Goal: Information Seeking & Learning: Check status

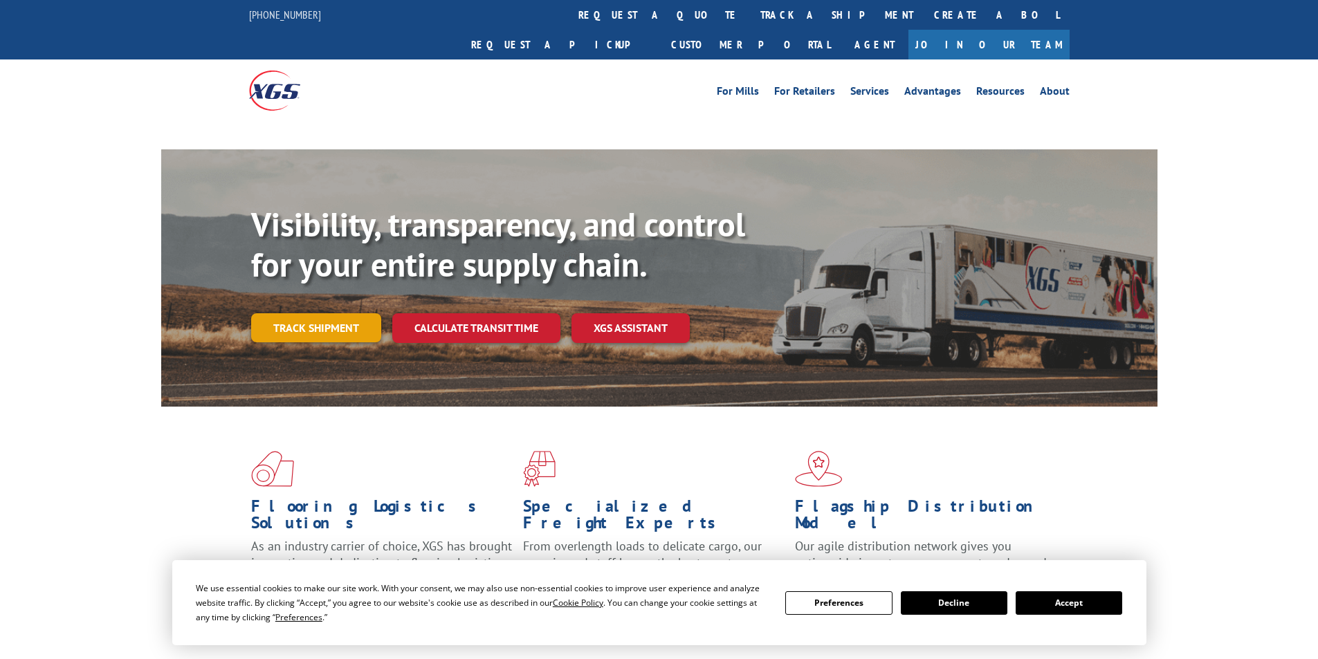
click at [336, 313] on link "Track shipment" at bounding box center [316, 327] width 130 height 29
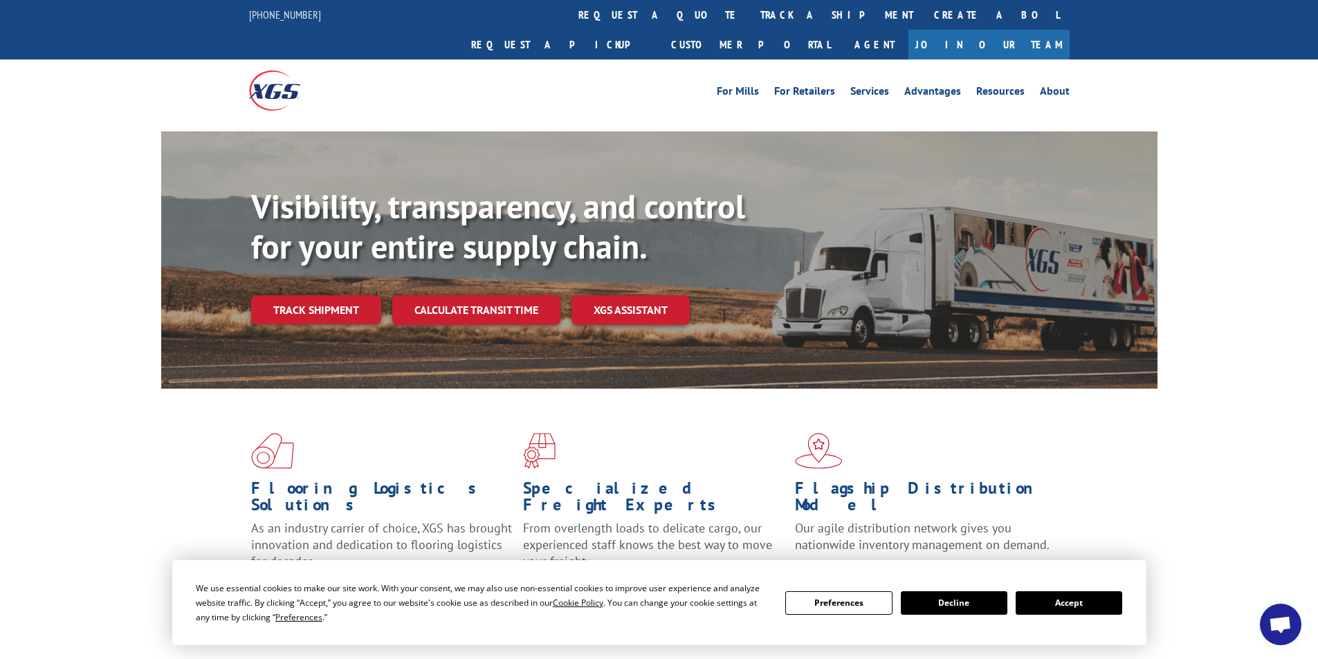
click at [1068, 616] on div "We use essential cookies to make our site work. With your consent, we may also …" at bounding box center [659, 603] width 927 height 44
click at [1068, 610] on button "Accept" at bounding box center [1069, 604] width 107 height 24
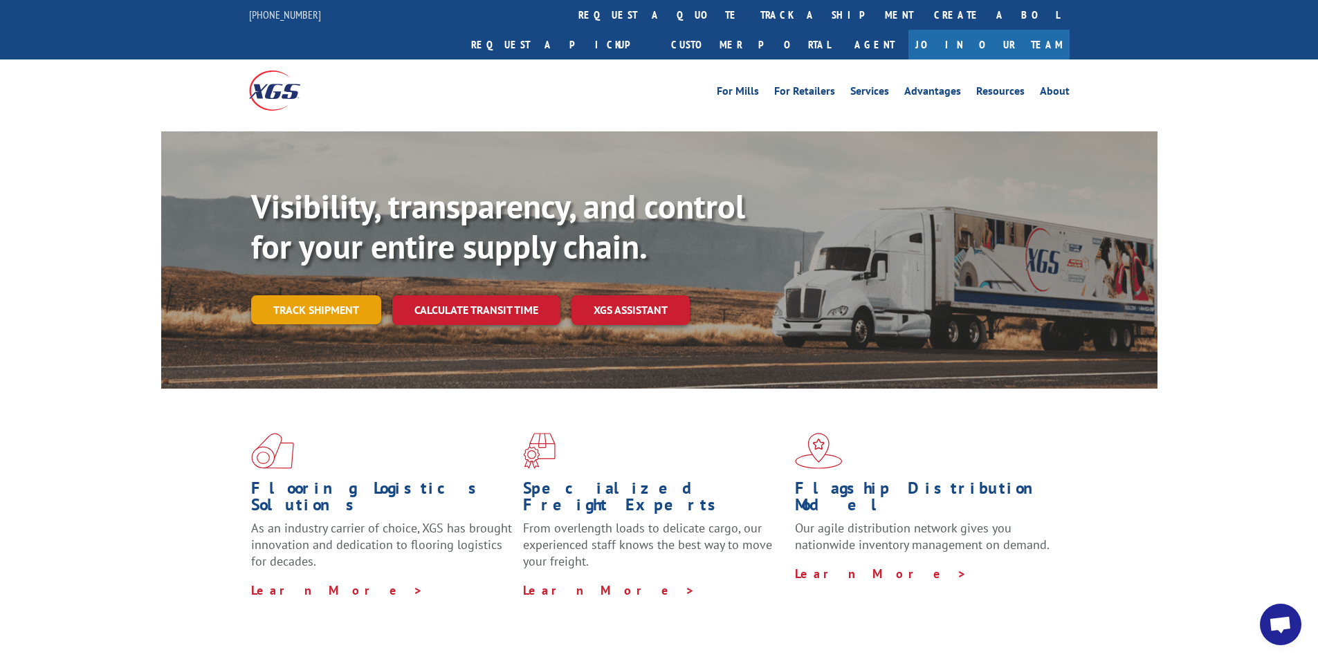
click at [316, 295] on link "Track shipment" at bounding box center [316, 309] width 130 height 29
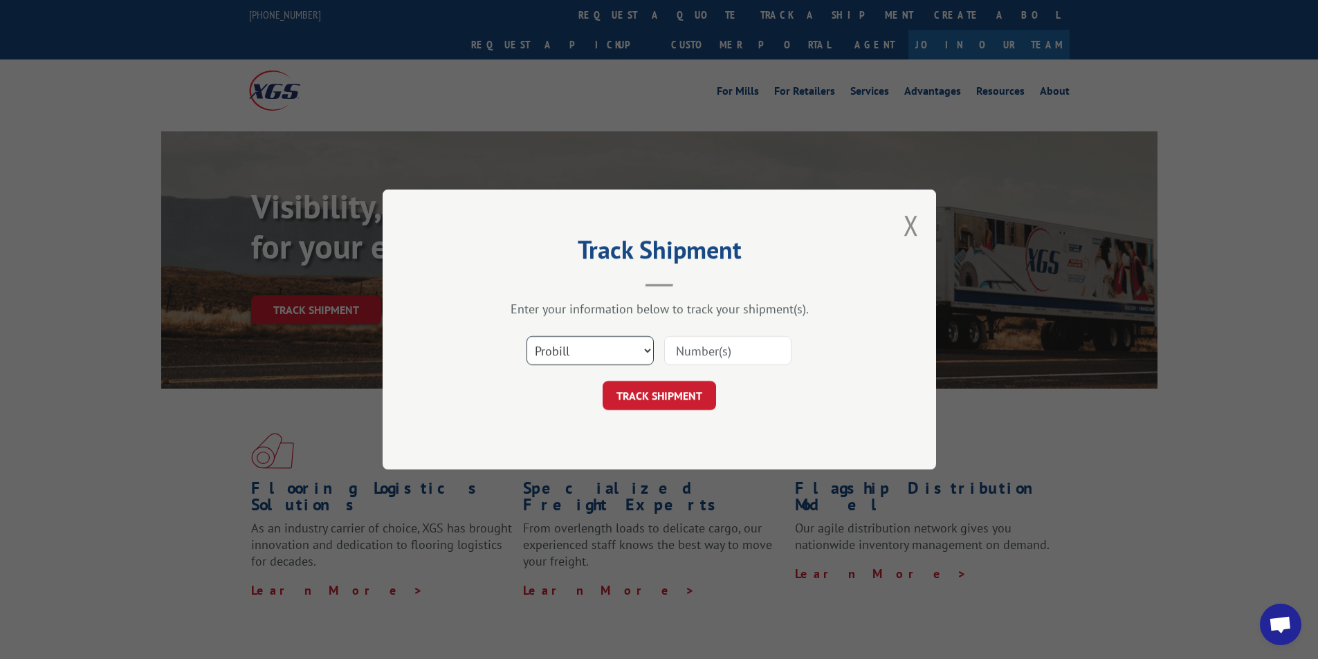
click at [594, 354] on select "Select category... Probill BOL PO" at bounding box center [590, 350] width 127 height 29
select select "po"
click at [527, 336] on select "Select category... Probill BOL PO" at bounding box center [590, 350] width 127 height 29
drag, startPoint x: 680, startPoint y: 349, endPoint x: 621, endPoint y: 282, distance: 89.3
click at [680, 349] on input at bounding box center [727, 350] width 127 height 29
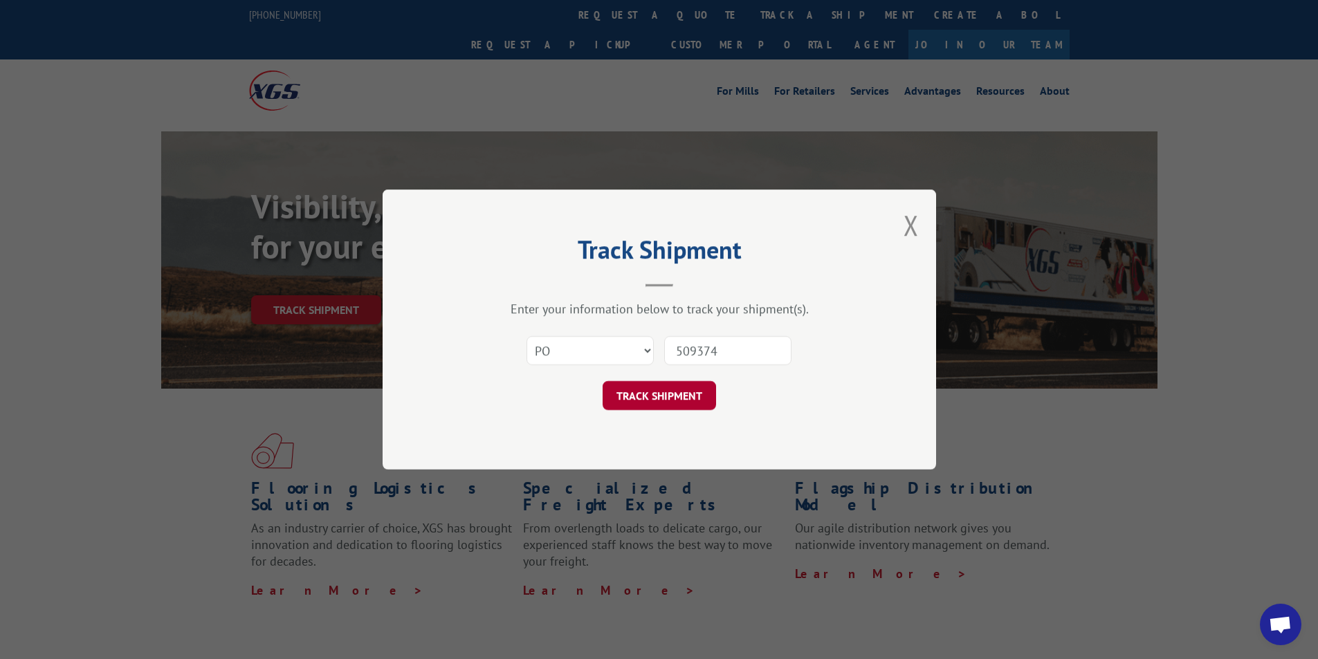
type input "509374"
click at [626, 392] on button "TRACK SHIPMENT" at bounding box center [659, 395] width 113 height 29
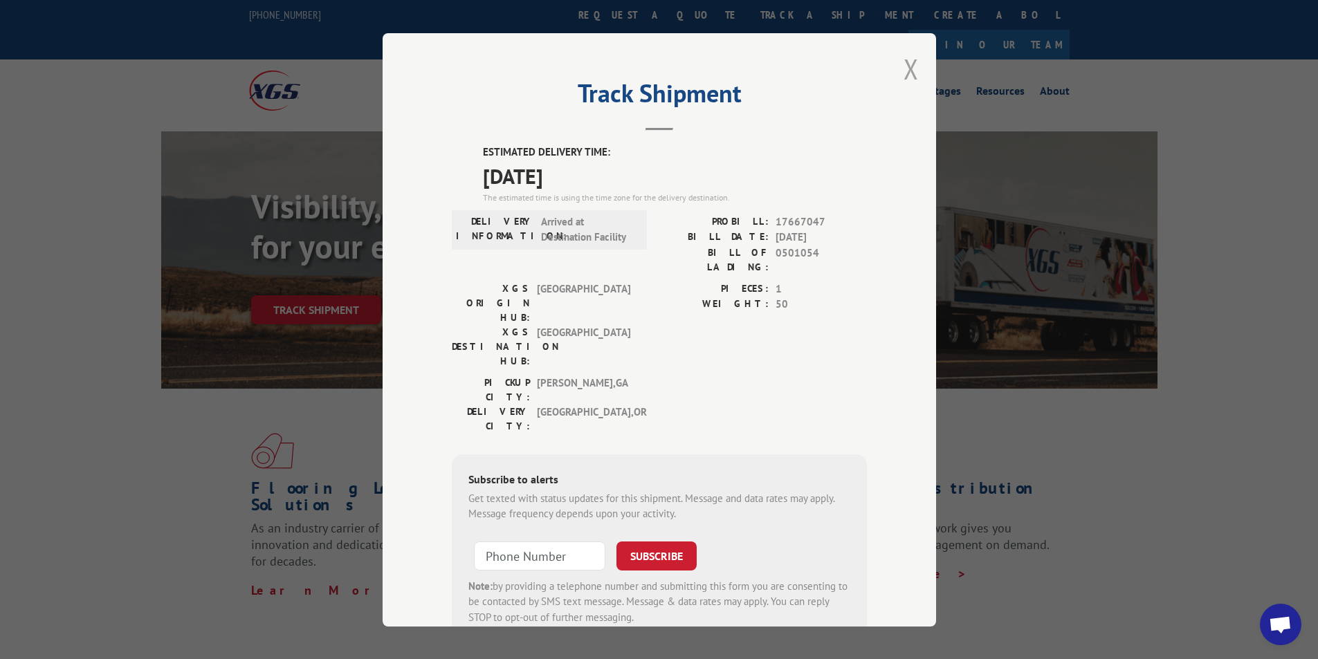
click at [908, 71] on button "Close modal" at bounding box center [911, 69] width 15 height 37
